Goal: Information Seeking & Learning: Find specific fact

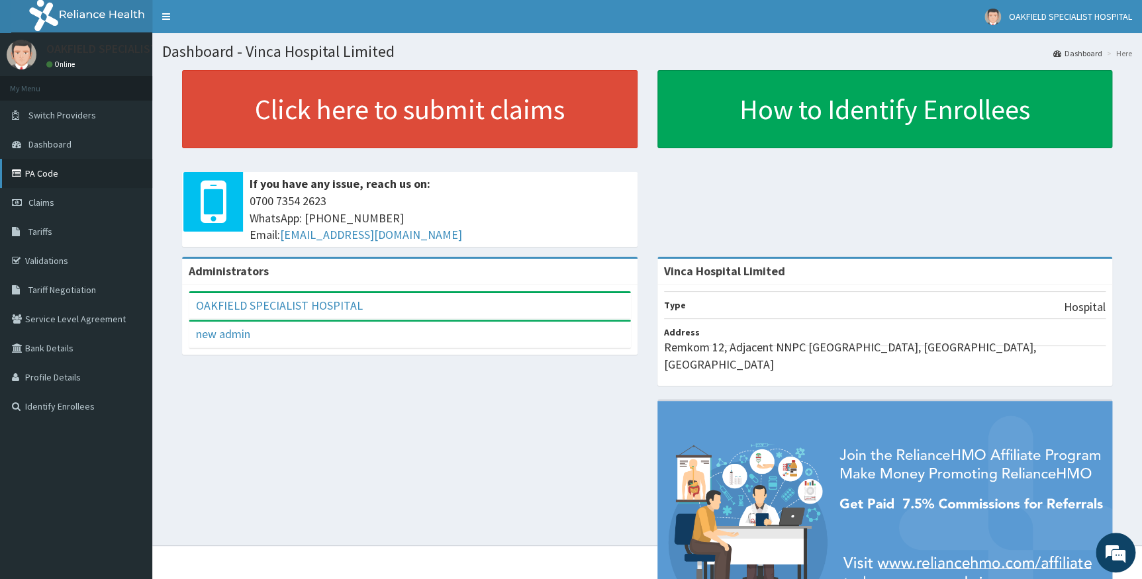
click at [44, 169] on link "PA Code" at bounding box center [76, 173] width 152 height 29
click at [47, 232] on span "Tariffs" at bounding box center [40, 232] width 24 height 12
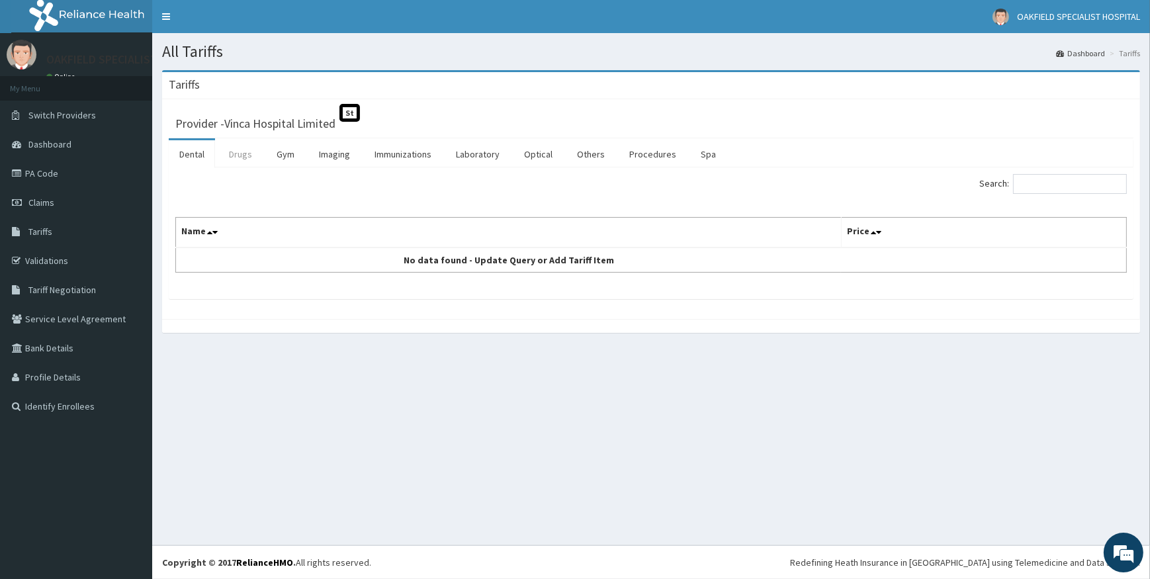
click at [246, 150] on link "Drugs" at bounding box center [240, 154] width 44 height 28
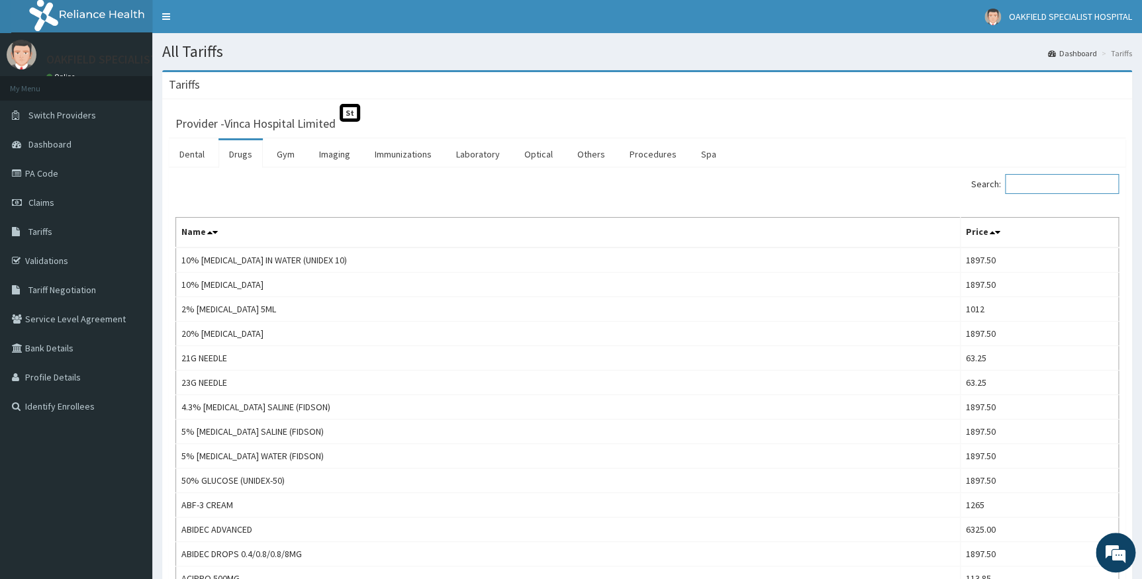
click at [1037, 190] on input "Search:" at bounding box center [1062, 184] width 114 height 20
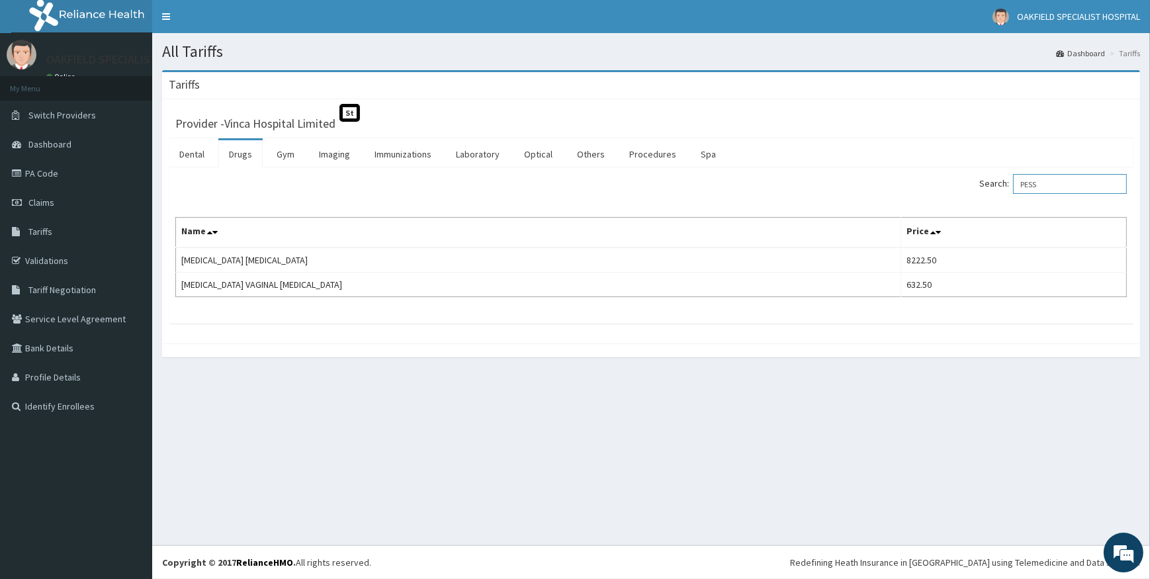
type input "PESS"
